Goal: Task Accomplishment & Management: Use online tool/utility

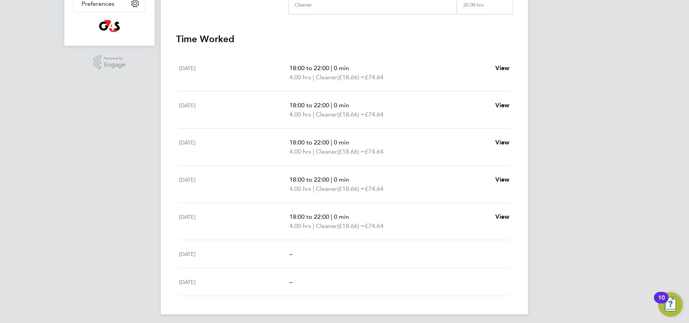
scroll to position [199, 0]
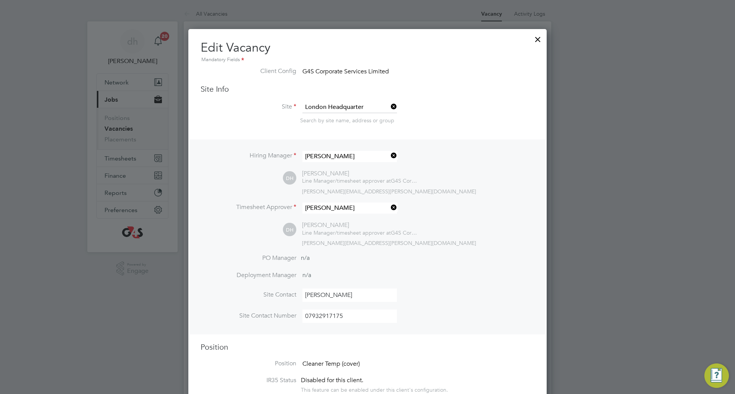
scroll to position [284, 0]
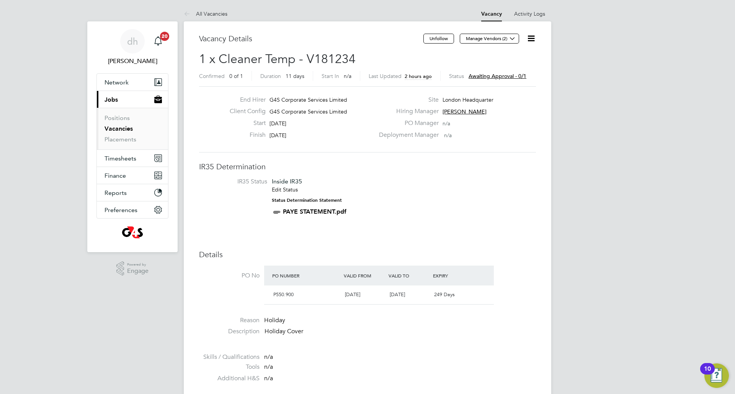
click at [409, 192] on li "IR35 Status Inside IR35 Edit Status Status Determination Statement PAYE STATEME…" at bounding box center [367, 198] width 321 height 41
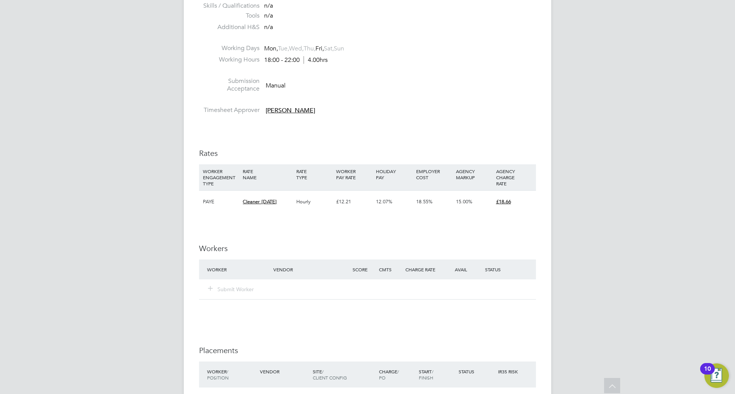
scroll to position [352, 0]
click at [236, 298] on div "Submit Worker" at bounding box center [367, 289] width 337 height 20
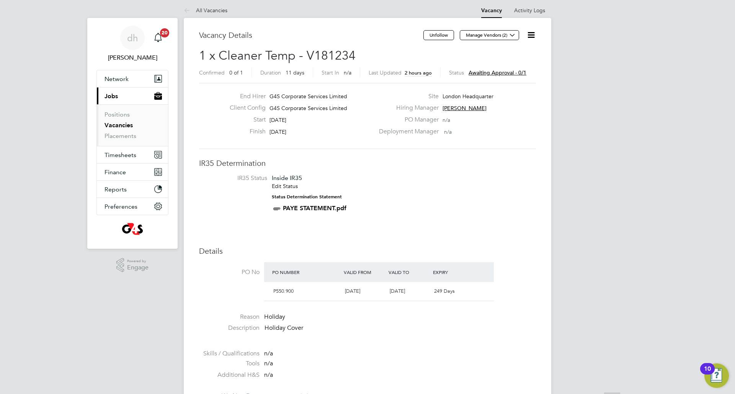
scroll to position [0, 0]
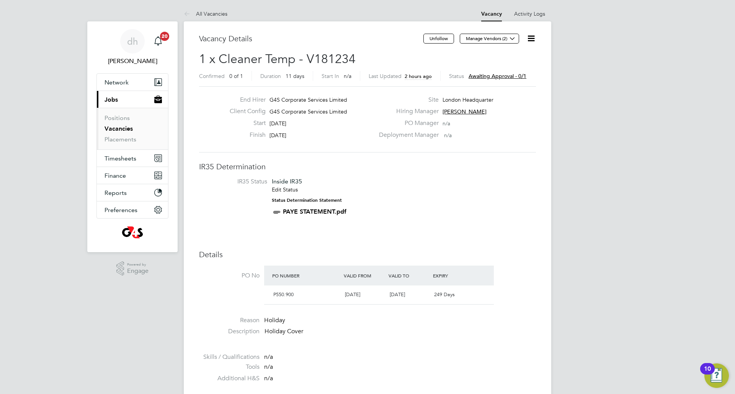
click at [535, 38] on icon at bounding box center [531, 39] width 10 height 10
click at [432, 216] on li "IR35 Status Inside IR35 Edit Status Status Determination Statement PAYE STATEME…" at bounding box center [367, 198] width 321 height 41
